Goal: Find specific page/section: Find specific page/section

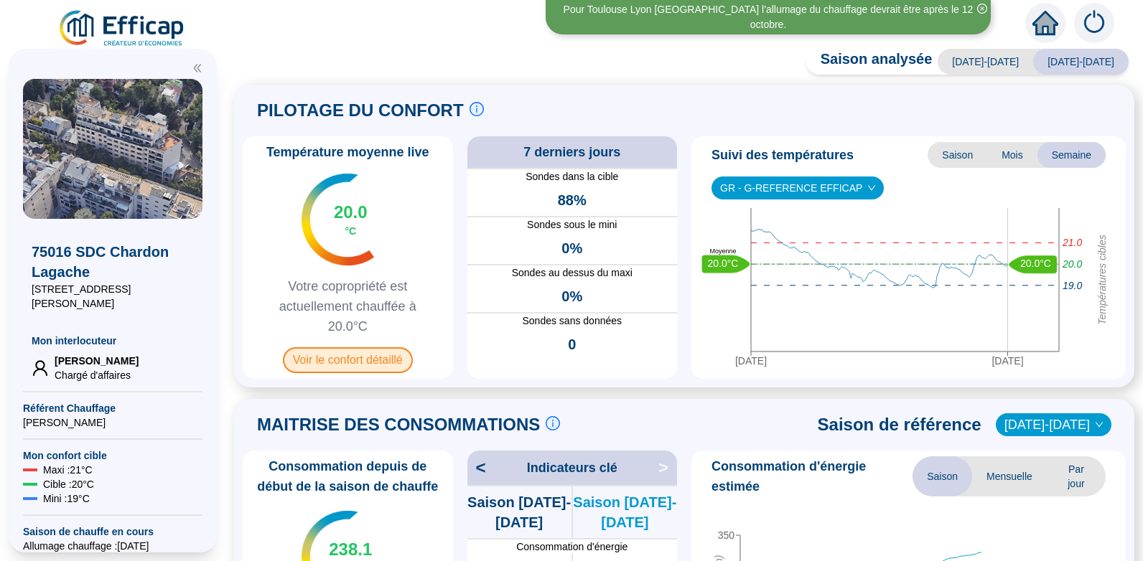
click at [351, 358] on span "Voir le confort détaillé" at bounding box center [348, 361] width 130 height 26
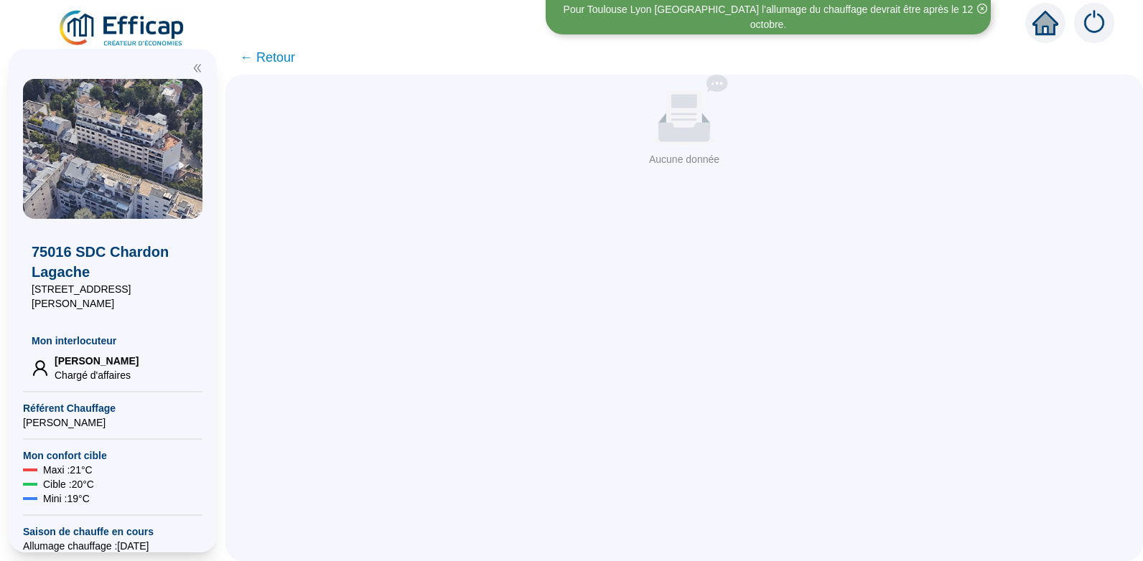
click at [282, 56] on span "← Retour" at bounding box center [267, 57] width 55 height 20
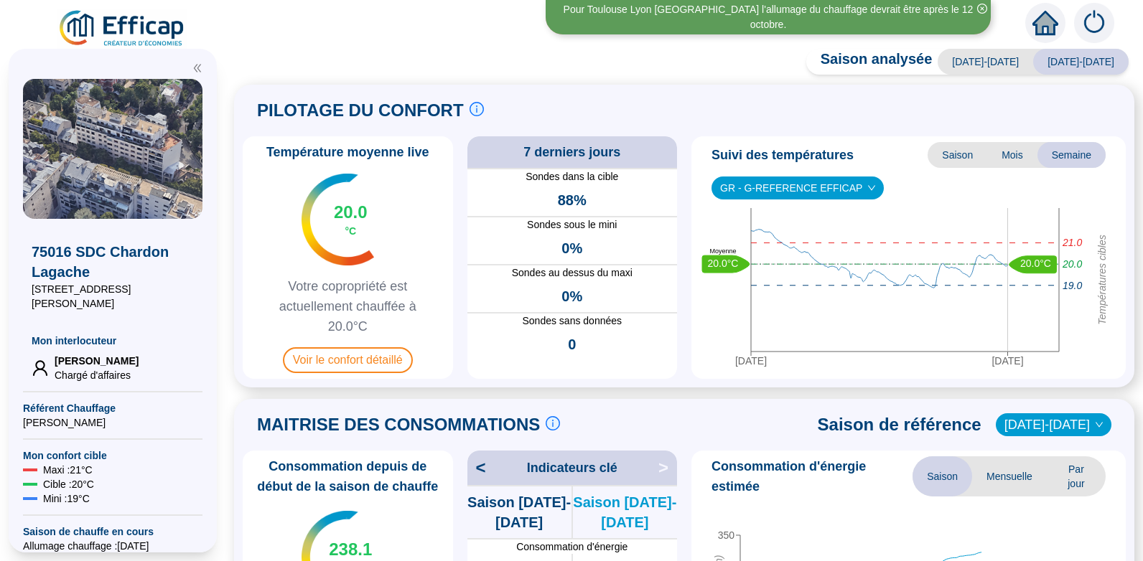
scroll to position [5, 0]
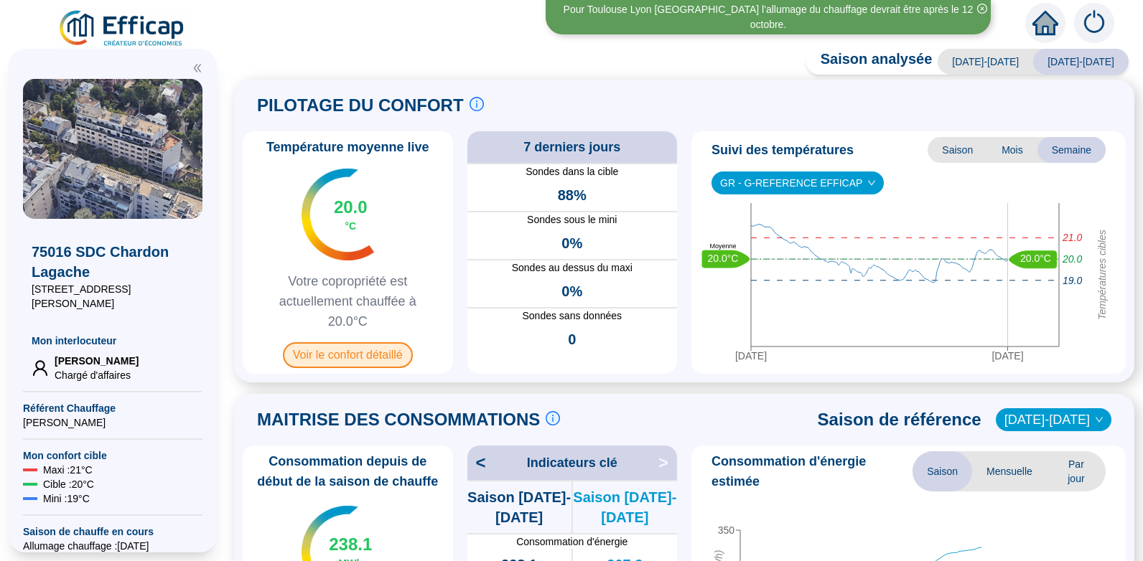
click at [358, 351] on span "Voir le confort détaillé" at bounding box center [348, 355] width 130 height 26
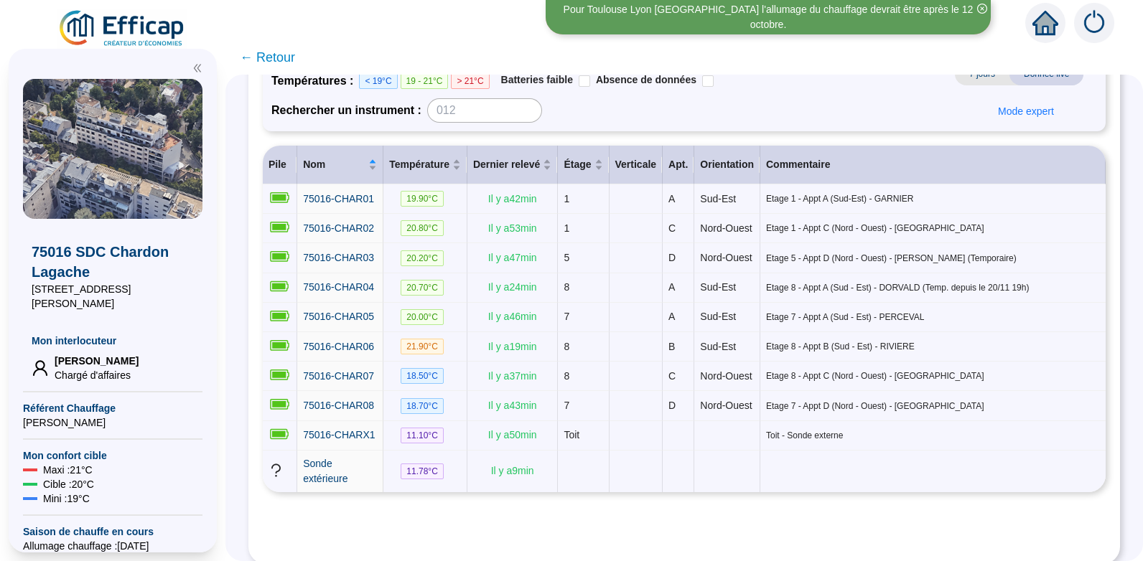
scroll to position [148, 0]
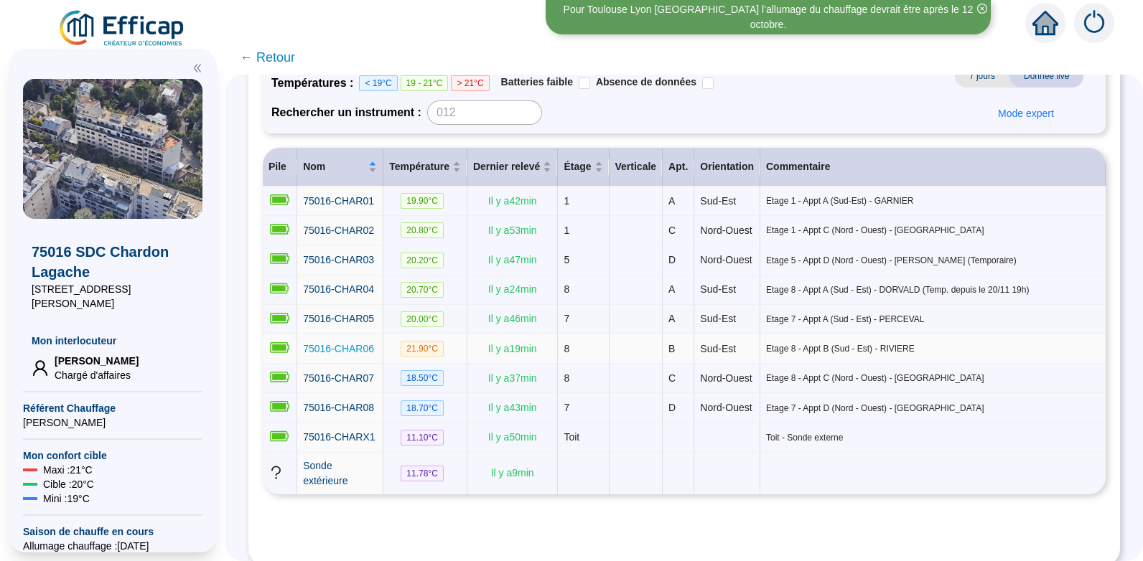
click at [345, 355] on span "75016-CHAR06" at bounding box center [338, 348] width 71 height 11
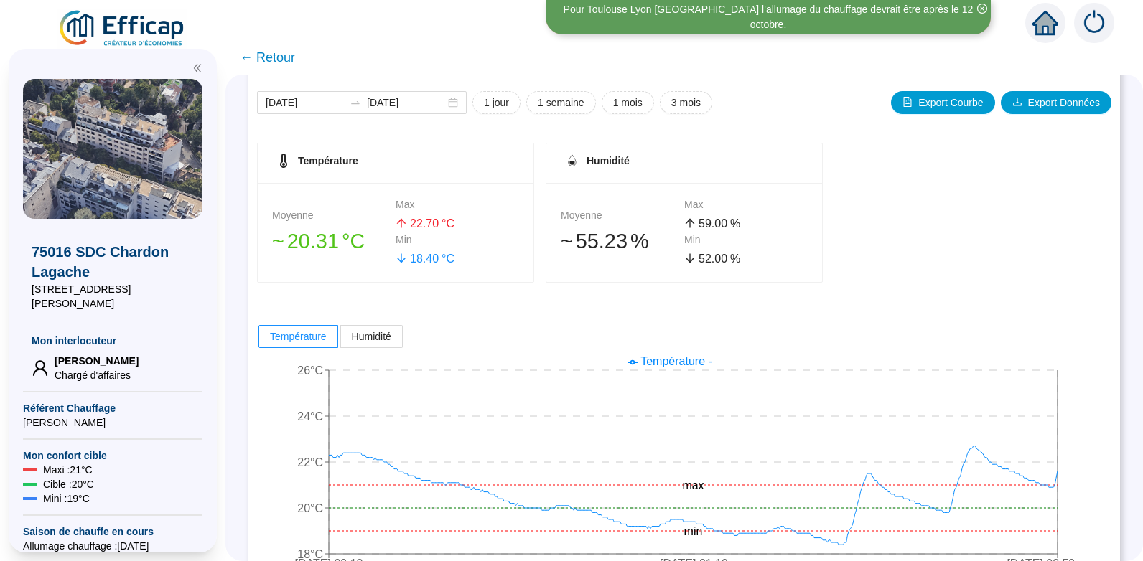
scroll to position [205, 0]
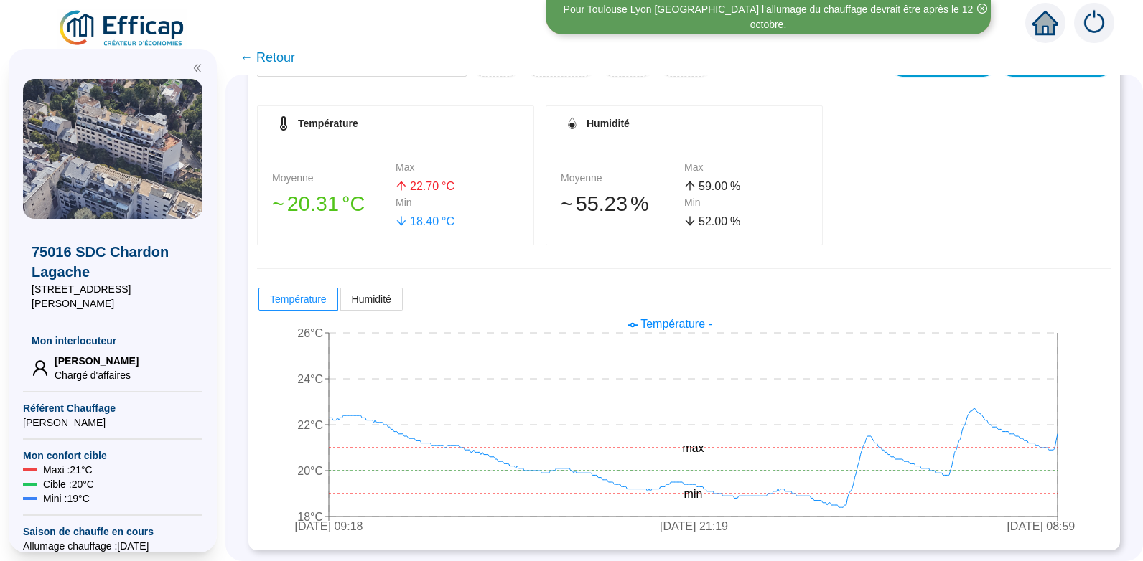
click at [283, 57] on span "← Retour" at bounding box center [267, 57] width 55 height 20
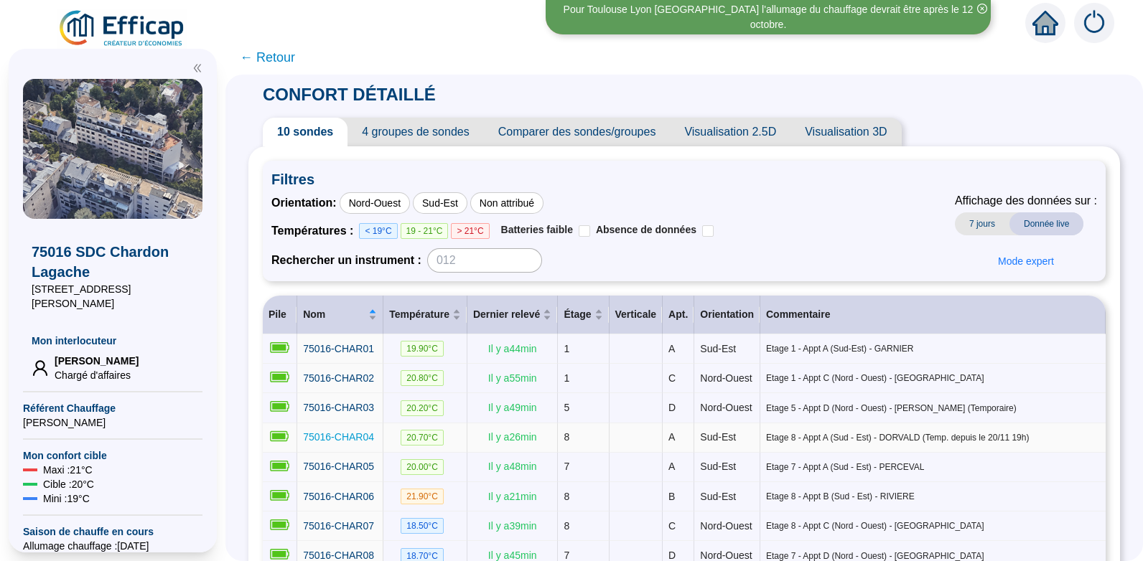
click at [353, 443] on span "75016-CHAR04" at bounding box center [338, 437] width 71 height 11
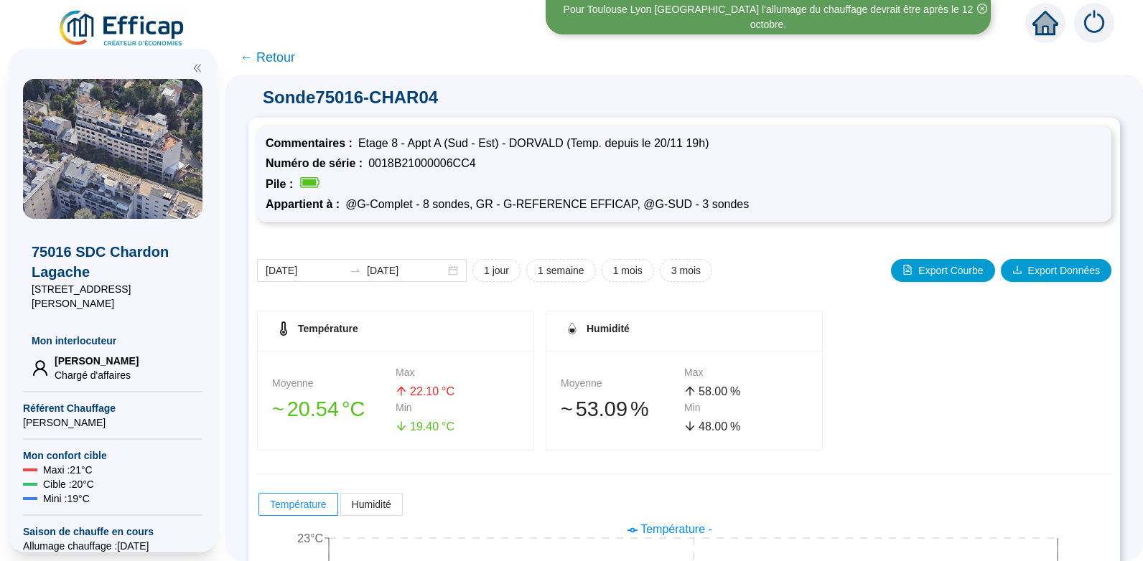
scroll to position [205, 0]
